Goal: Check status: Check status

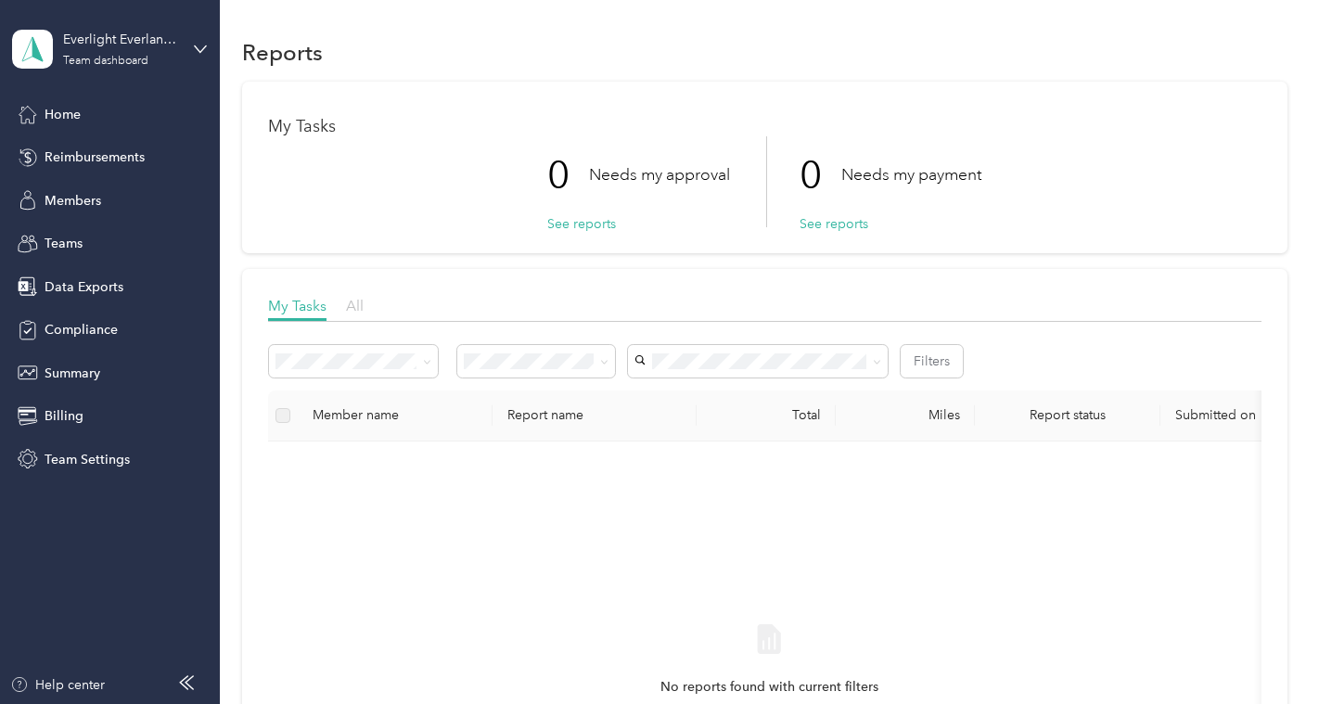
click at [346, 303] on span "All" at bounding box center [355, 306] width 18 height 18
